Goal: Navigation & Orientation: Find specific page/section

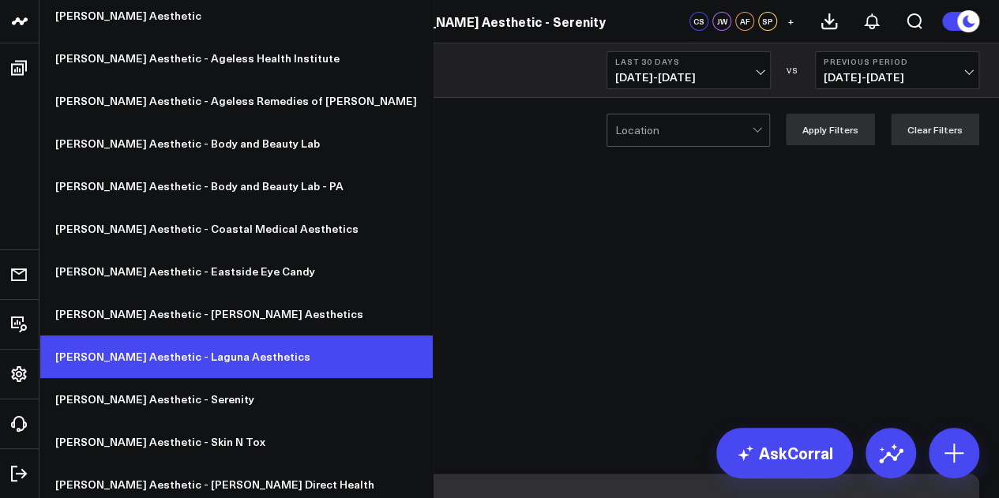
scroll to position [51, 0]
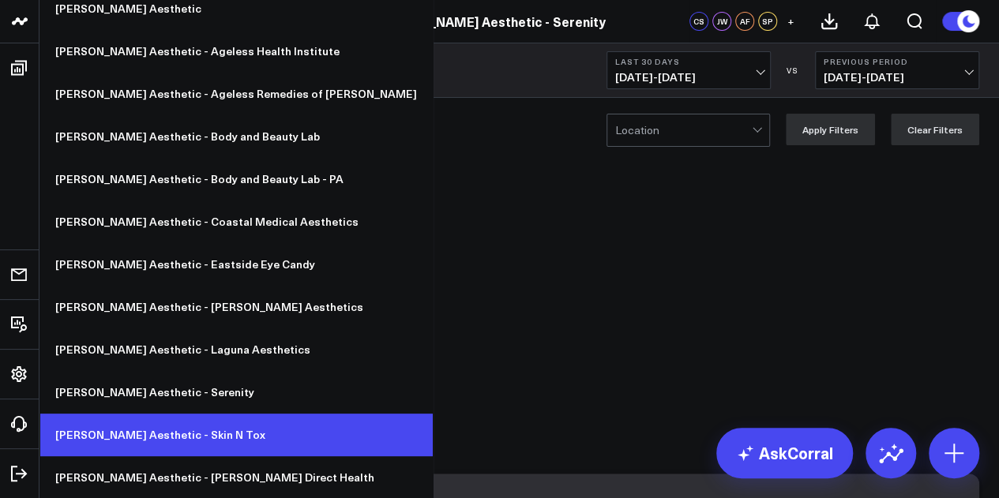
click at [175, 441] on link "[PERSON_NAME] Aesthetic - Skin N Tox" at bounding box center [235, 435] width 393 height 43
